Goal: Task Accomplishment & Management: Complete application form

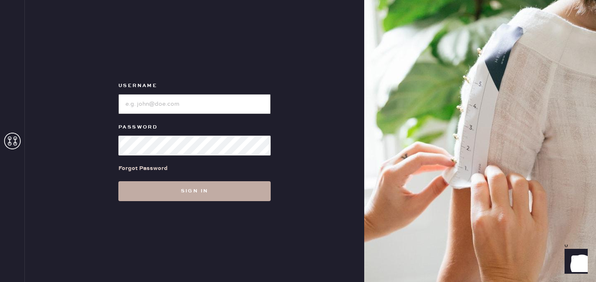
type input "reformationplatform"
click at [186, 191] on button "Sign in" at bounding box center [194, 191] width 152 height 20
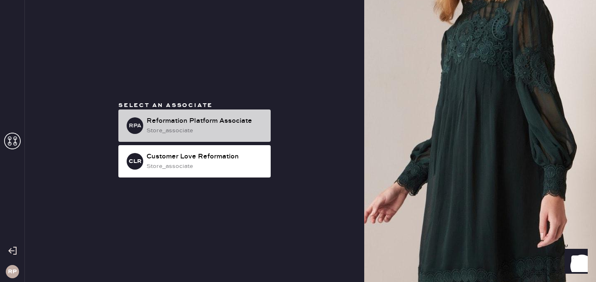
click at [214, 119] on div "Reformation Platform Associate" at bounding box center [206, 121] width 118 height 10
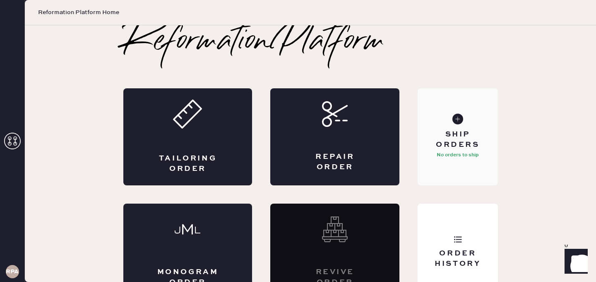
scroll to position [19, 0]
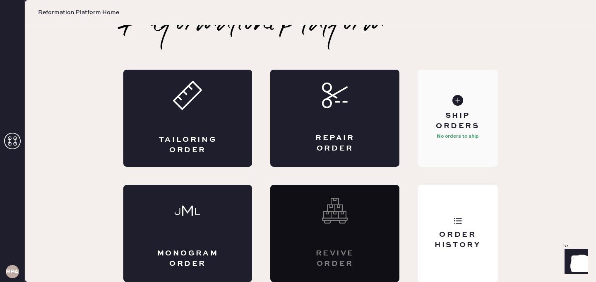
click at [463, 103] on icon at bounding box center [458, 100] width 11 height 11
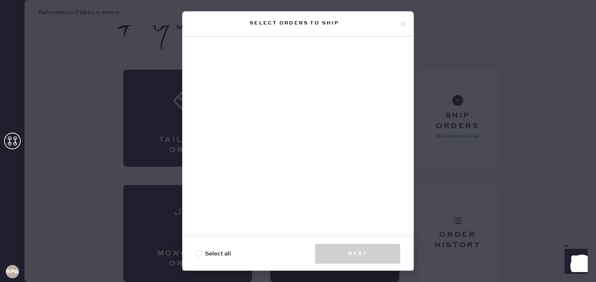
click at [402, 24] on icon at bounding box center [403, 23] width 7 height 7
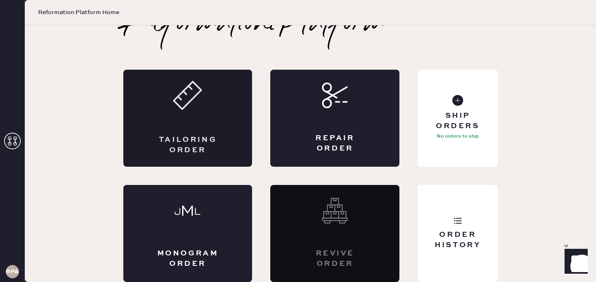
click at [202, 117] on div "Tailoring Order" at bounding box center [187, 118] width 129 height 97
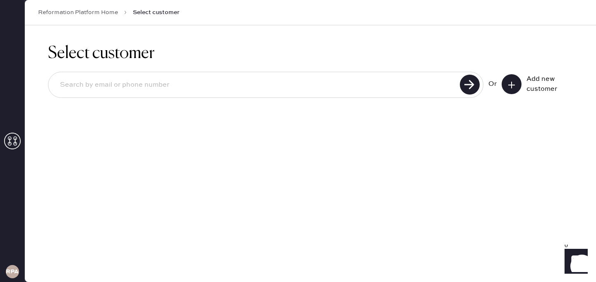
click at [508, 85] on icon at bounding box center [512, 85] width 8 height 8
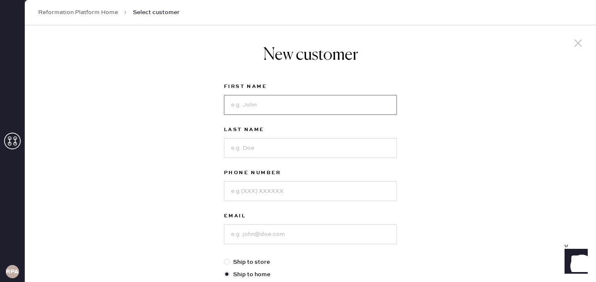
click at [262, 104] on input at bounding box center [310, 105] width 173 height 20
click at [123, 113] on div "New customer First Name Last Name Phone Number Email Ship to store Ship to home…" at bounding box center [311, 282] width 572 height 514
click at [331, 99] on input at bounding box center [310, 105] width 173 height 20
click at [118, 175] on div "New customer First Name Last Name Phone Number Email Ship to store Ship to home…" at bounding box center [311, 282] width 572 height 514
click at [266, 101] on input at bounding box center [310, 105] width 173 height 20
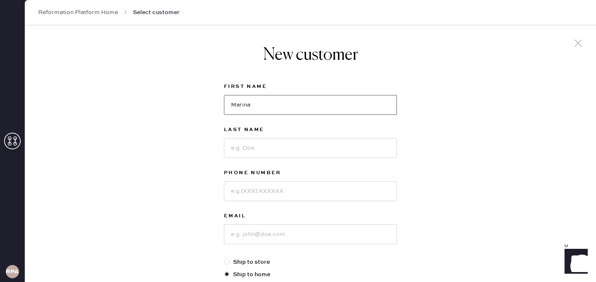
type input "Marina"
type input "[PERSON_NAME]"
type input "9168933437"
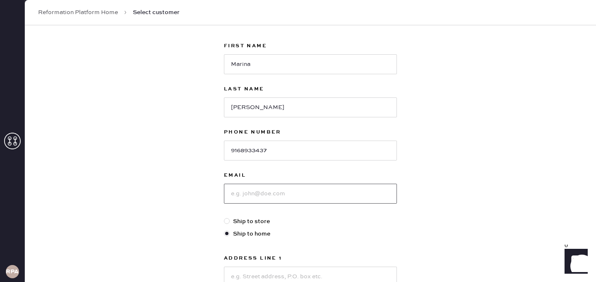
scroll to position [41, 0]
type input "[EMAIL_ADDRESS][DOMAIN_NAME]"
click at [164, 192] on div "New customer First Name [PERSON_NAME] Last Name [PERSON_NAME] Phone Number [PHO…" at bounding box center [311, 241] width 572 height 514
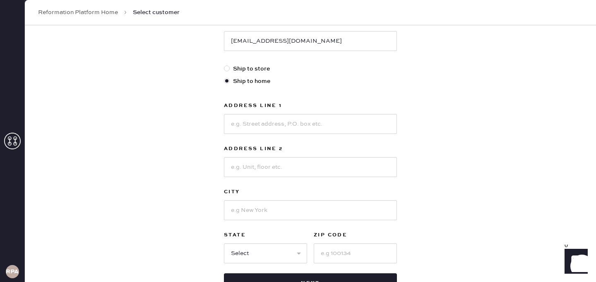
scroll to position [212, 0]
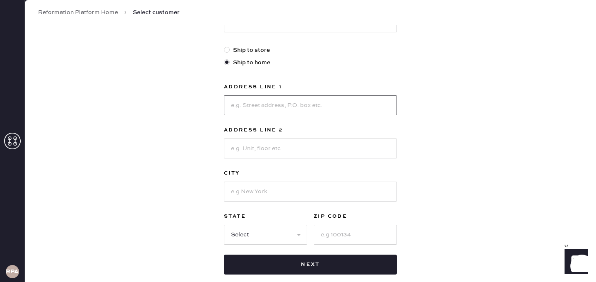
click at [249, 103] on input at bounding box center [310, 105] width 173 height 20
type input "[STREET_ADDRESS][US_STATE]"
click at [180, 163] on div "New customer First Name [PERSON_NAME] Last Name [PERSON_NAME] Phone Number [PHO…" at bounding box center [311, 71] width 572 height 514
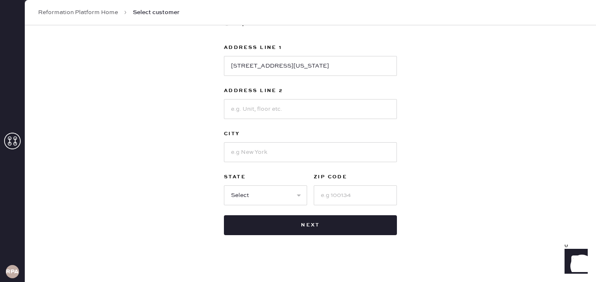
scroll to position [257, 0]
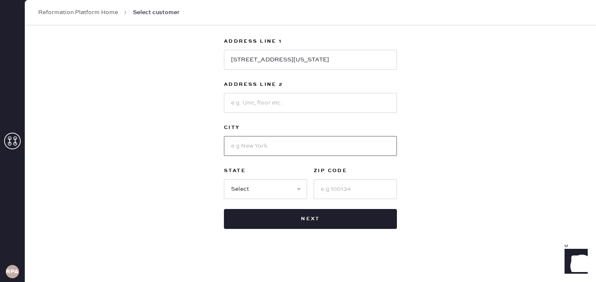
click at [241, 143] on input at bounding box center [310, 146] width 173 height 20
type input "[GEOGRAPHIC_DATA]"
type input "APT 214"
select select "CA"
type input "90064"
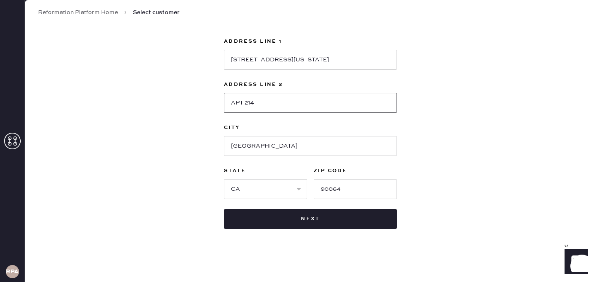
click at [264, 104] on input "APT 214" at bounding box center [310, 103] width 173 height 20
type input "APT 402 or"
